Goal: Register for event/course

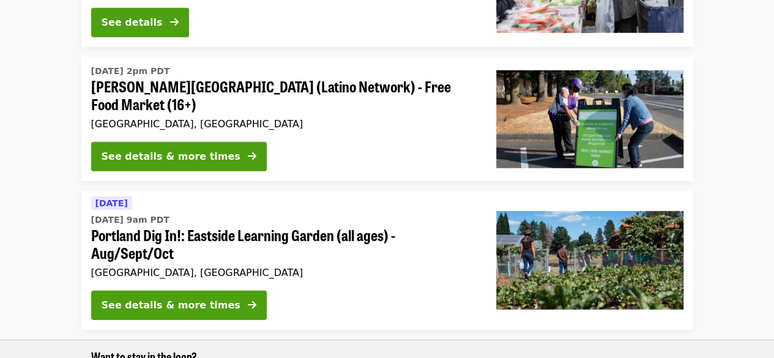
scroll to position [1664, 0]
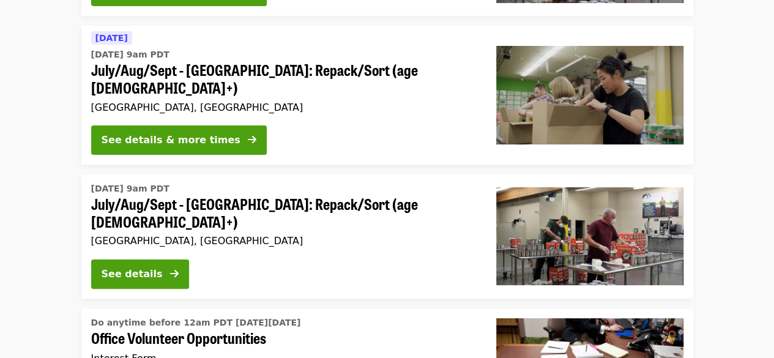
scroll to position [2322, 0]
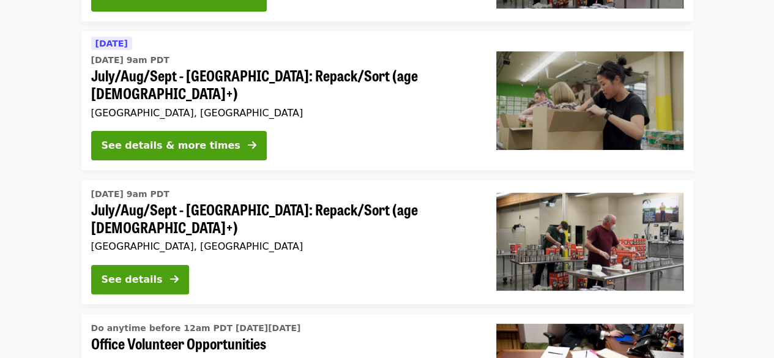
click at [27, 234] on li "[DATE] 9am PDT July/Aug/Sept - [GEOGRAPHIC_DATA]: Repack/Sort (age [DEMOGRAPHIC…" at bounding box center [387, 242] width 774 height 124
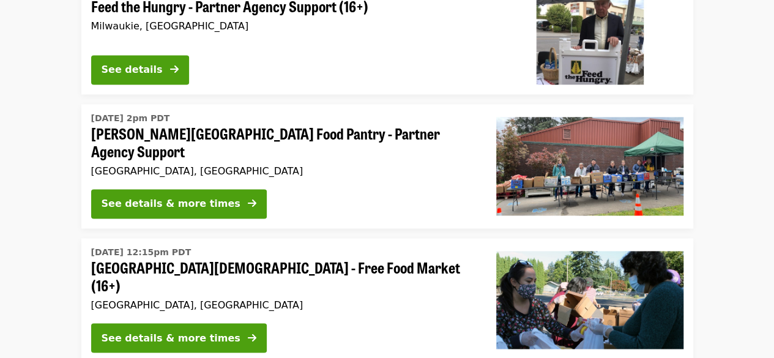
scroll to position [3154, 0]
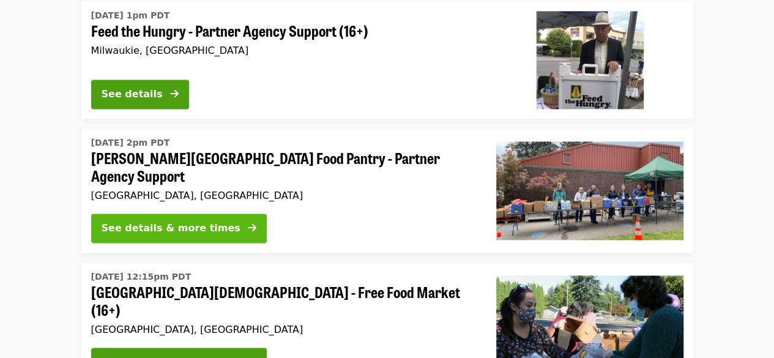
click at [168, 221] on div "See details & more times" at bounding box center [171, 228] width 139 height 15
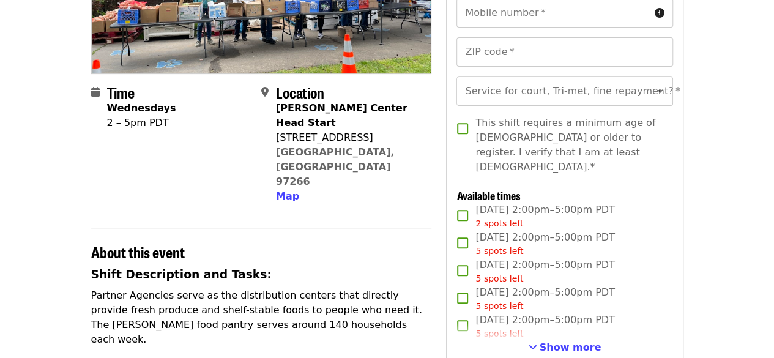
scroll to position [245, 0]
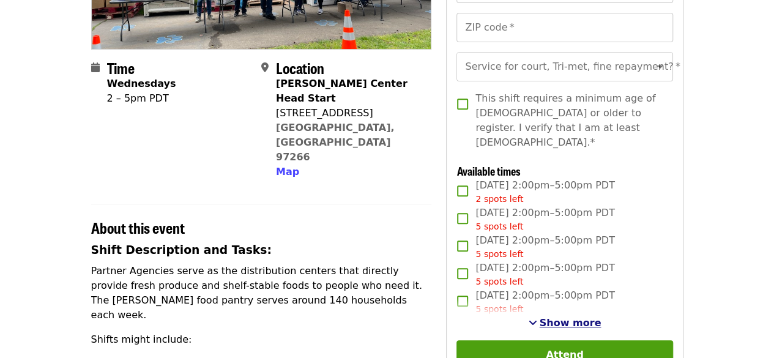
click at [572, 319] on span "Show more" at bounding box center [571, 323] width 62 height 12
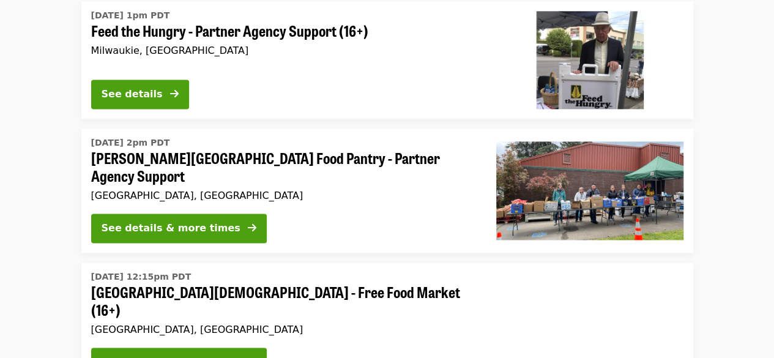
scroll to position [2827, 0]
